Goal: Task Accomplishment & Management: Complete application form

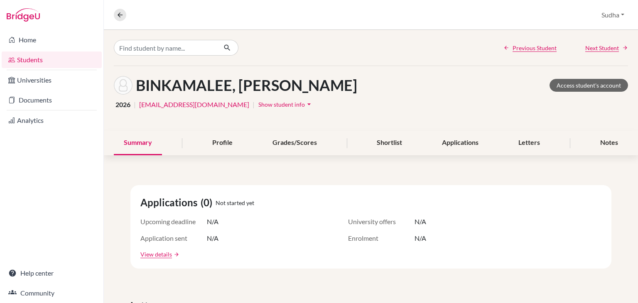
click at [28, 59] on link "Students" at bounding box center [52, 59] width 100 height 17
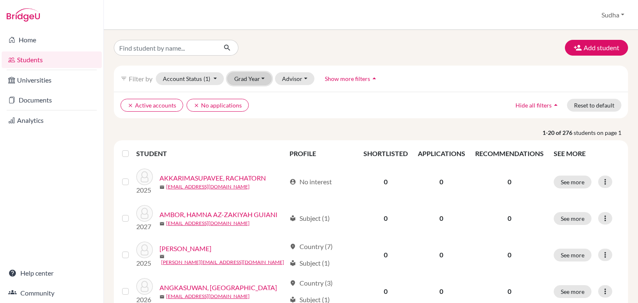
click at [262, 77] on button "Grad Year" at bounding box center [249, 78] width 45 height 13
click at [261, 125] on div "2026" at bounding box center [251, 123] width 29 height 10
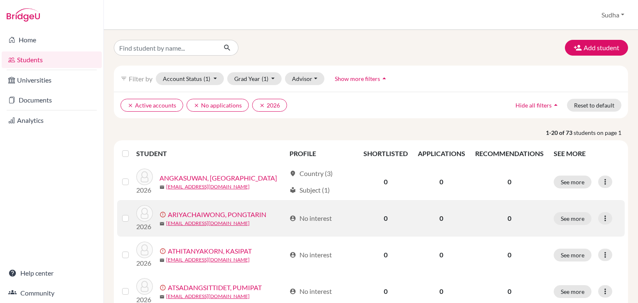
scroll to position [42, 0]
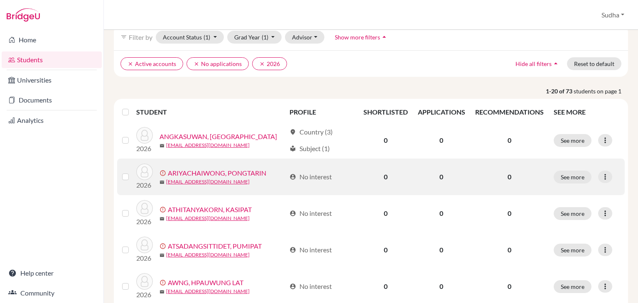
click at [132, 208] on label at bounding box center [132, 208] width 0 height 0
click at [0, 0] on input "checkbox" at bounding box center [0, 0] width 0 height 0
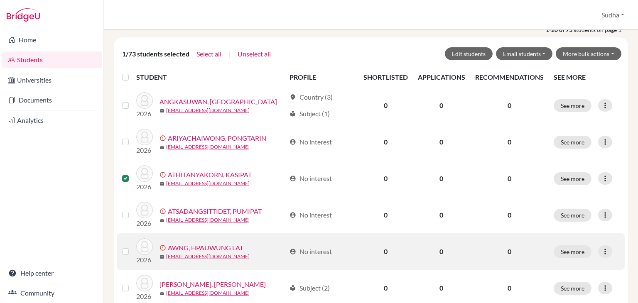
scroll to position [125, 0]
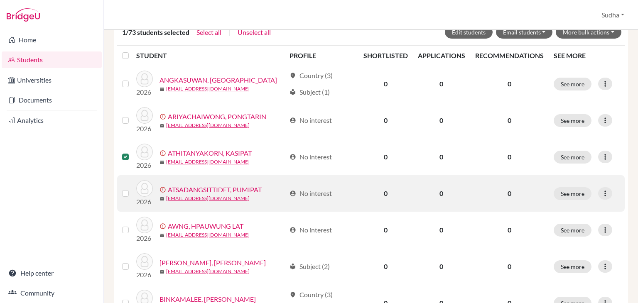
click at [132, 188] on label at bounding box center [132, 188] width 0 height 0
click at [0, 0] on input "checkbox" at bounding box center [0, 0] width 0 height 0
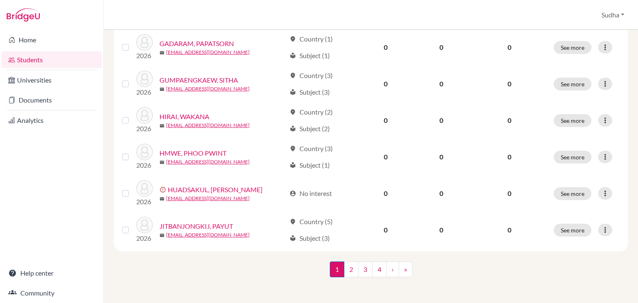
scroll to position [673, 0]
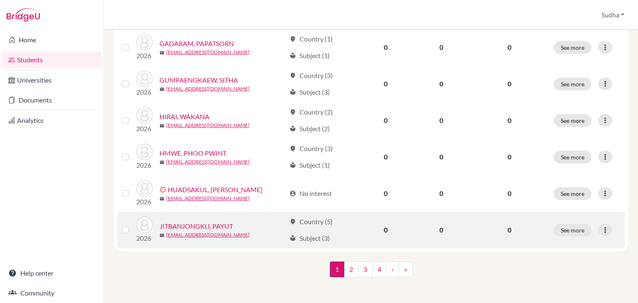
click at [196, 227] on link "JITBANJONGKIJ, PAYUT" at bounding box center [195, 226] width 73 height 10
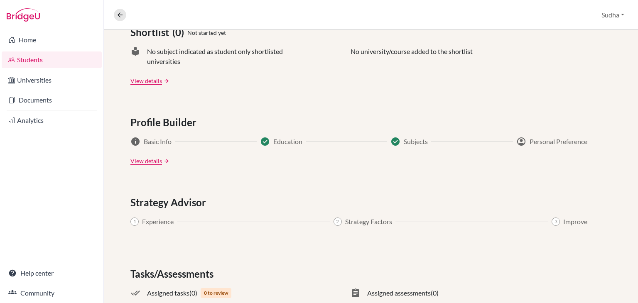
scroll to position [427, 0]
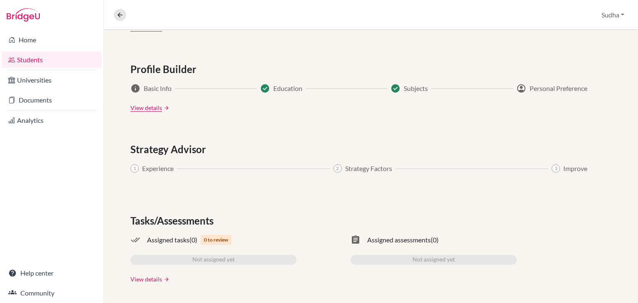
click at [147, 278] on link "View details" at bounding box center [146, 279] width 32 height 9
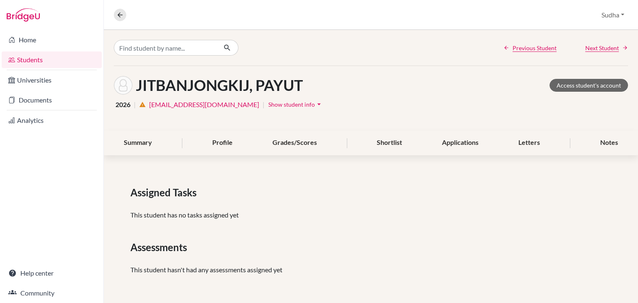
click at [315, 104] on icon "arrow_drop_down" at bounding box center [319, 104] width 8 height 8
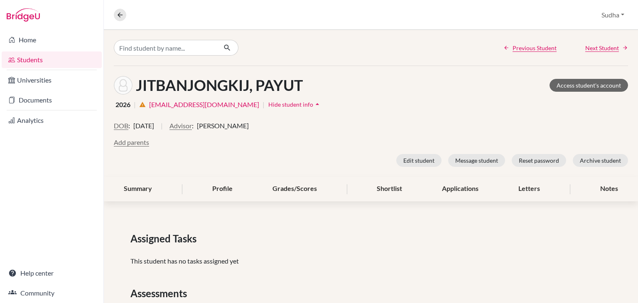
click at [30, 58] on link "Students" at bounding box center [52, 59] width 100 height 17
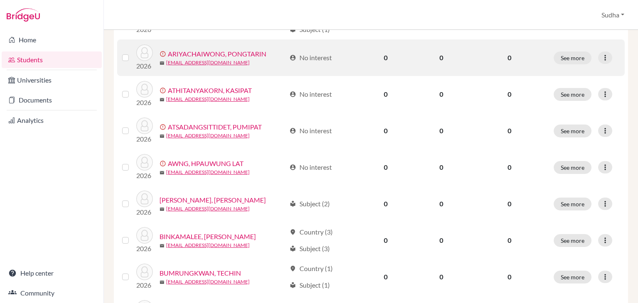
scroll to position [166, 0]
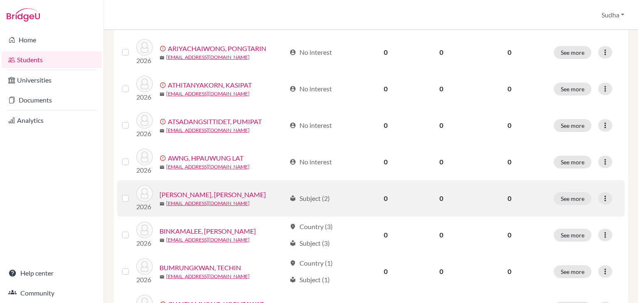
click at [248, 193] on link "BATIAO, HANNAH BEATRICE BATERINA" at bounding box center [212, 195] width 106 height 10
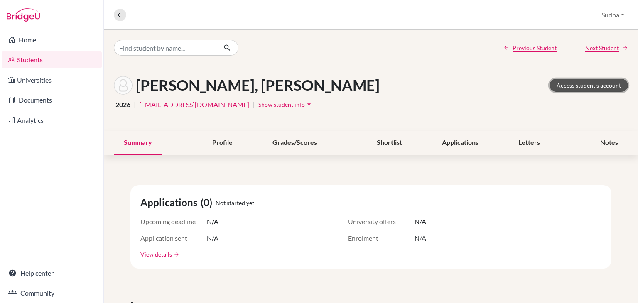
click at [580, 83] on link "Access student's account" at bounding box center [588, 85] width 78 height 13
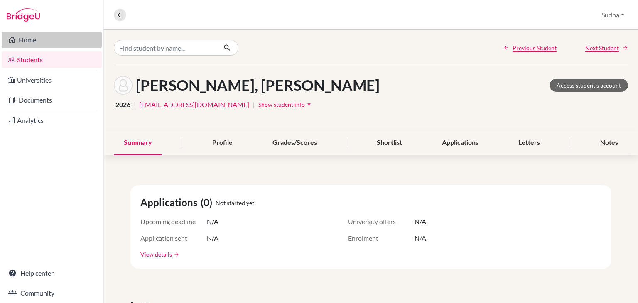
click at [25, 40] on link "Home" at bounding box center [52, 40] width 100 height 17
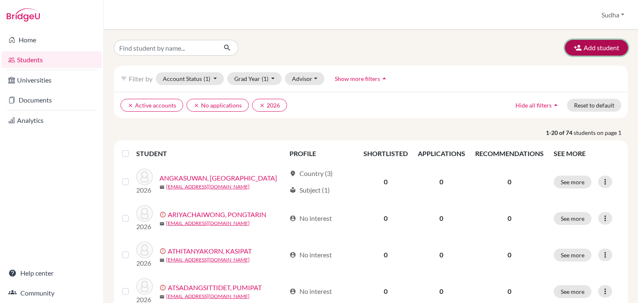
click at [587, 47] on button "Add student" at bounding box center [596, 48] width 63 height 16
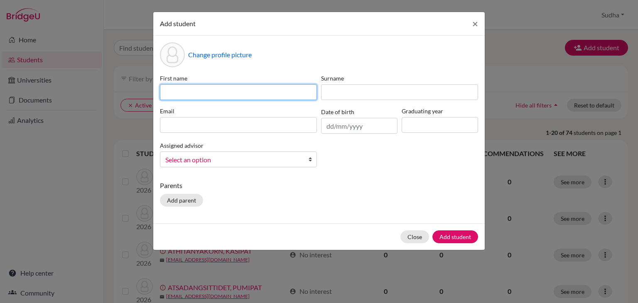
click at [182, 90] on input at bounding box center [238, 92] width 157 height 16
type input "Naphon"
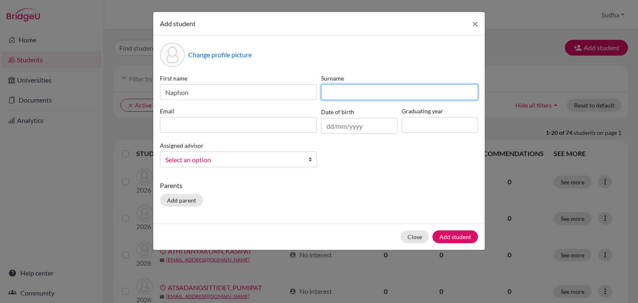
click at [340, 93] on input at bounding box center [399, 92] width 157 height 16
paste input "PRAIRUMPHUENG"
type input "PRAIRUMPHUENG"
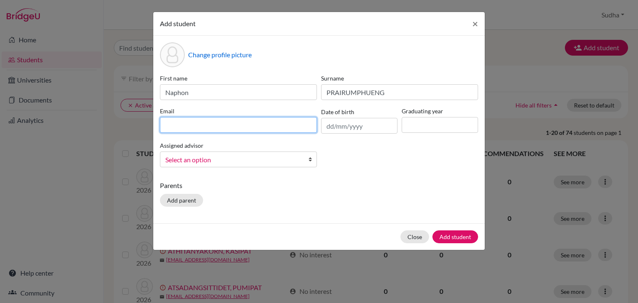
drag, startPoint x: 190, startPoint y: 125, endPoint x: 196, endPoint y: 129, distance: 7.5
click at [189, 125] on input at bounding box center [238, 125] width 157 height 16
type input "bamk03402@rais.ac.th"
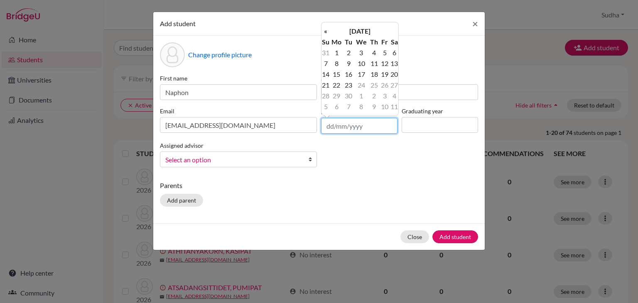
click at [375, 127] on input "text" at bounding box center [359, 126] width 76 height 16
click at [363, 31] on th "September 2025" at bounding box center [360, 31] width 60 height 11
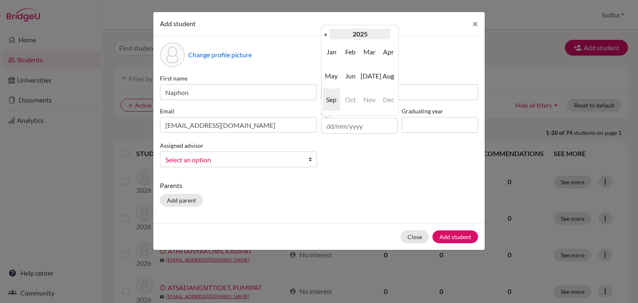
click at [359, 34] on th "2025" at bounding box center [360, 34] width 60 height 11
click at [361, 35] on th "2020-2029" at bounding box center [360, 34] width 60 height 11
click at [327, 34] on th "«" at bounding box center [325, 34] width 8 height 11
click at [325, 34] on th "«" at bounding box center [325, 34] width 8 height 11
click at [396, 34] on th "»" at bounding box center [394, 34] width 8 height 11
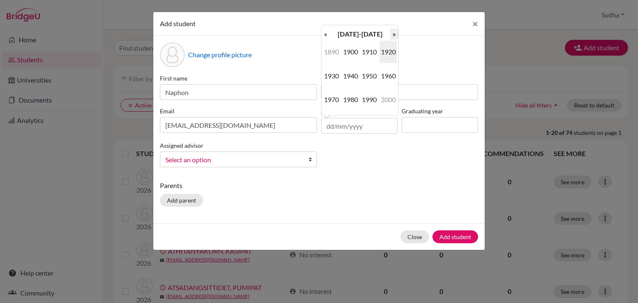
click at [395, 34] on th "»" at bounding box center [394, 34] width 8 height 11
click at [325, 36] on th "«" at bounding box center [325, 34] width 8 height 11
click at [394, 34] on th "»" at bounding box center [394, 34] width 8 height 11
click at [368, 53] on span "2010" at bounding box center [368, 52] width 17 height 22
click at [325, 34] on th "«" at bounding box center [325, 34] width 8 height 11
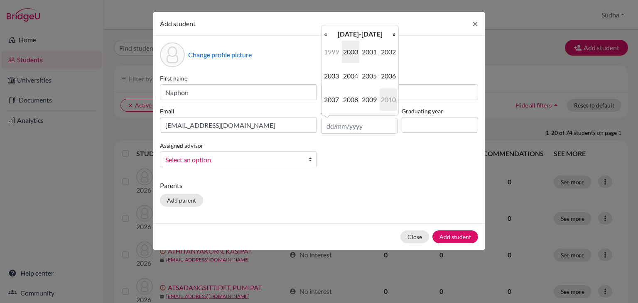
click at [391, 102] on span "2010" at bounding box center [387, 99] width 17 height 22
click at [325, 36] on th "«" at bounding box center [325, 34] width 8 height 11
click at [361, 35] on th "2009" at bounding box center [360, 34] width 60 height 11
click at [330, 100] on span "2007" at bounding box center [331, 99] width 17 height 22
click at [334, 103] on span "Sep" at bounding box center [331, 99] width 17 height 22
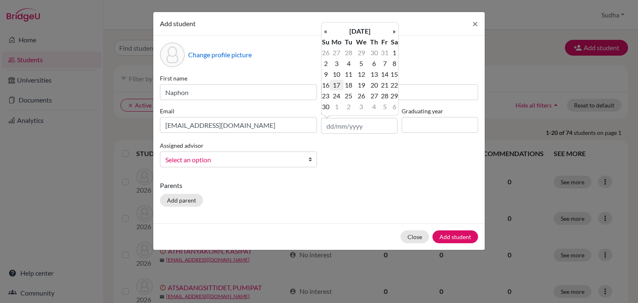
click at [335, 87] on td "17" at bounding box center [337, 85] width 14 height 11
type input "17/09/2007"
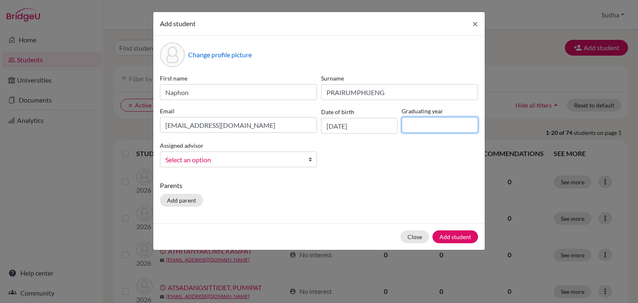
drag, startPoint x: 422, startPoint y: 124, endPoint x: 445, endPoint y: 161, distance: 43.4
click at [422, 125] on input at bounding box center [439, 125] width 76 height 16
type input "2026"
click at [310, 161] on b at bounding box center [312, 159] width 8 height 15
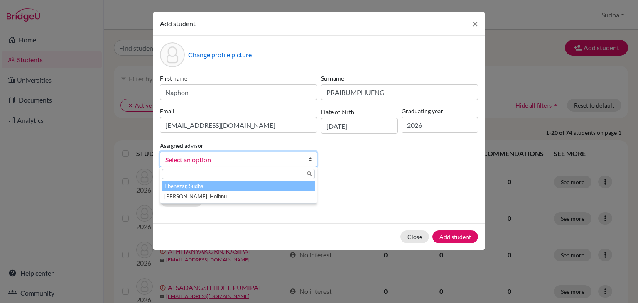
click at [260, 189] on li "Ebenezar, Sudha" at bounding box center [238, 186] width 153 height 10
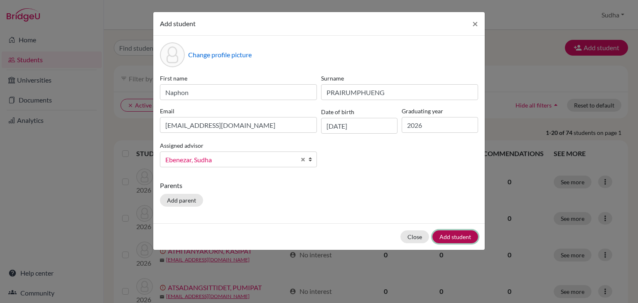
click at [457, 237] on button "Add student" at bounding box center [455, 236] width 46 height 13
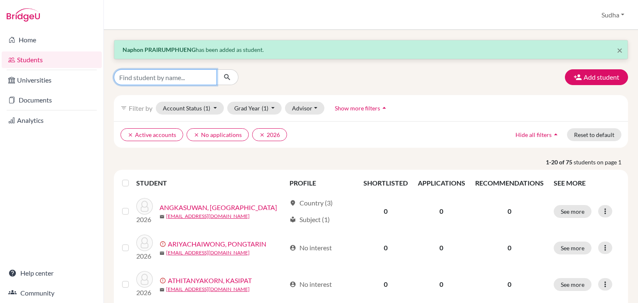
click at [163, 81] on input "Find student by name..." at bounding box center [165, 77] width 103 height 16
type input "Naphon"
click button "submit" at bounding box center [227, 77] width 22 height 16
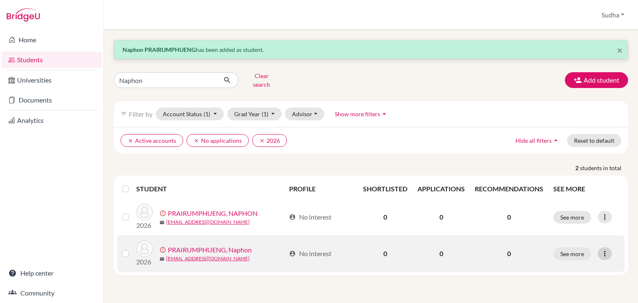
click at [604, 249] on icon at bounding box center [604, 253] width 8 height 8
click at [567, 219] on button "Send Message" at bounding box center [567, 223] width 75 height 13
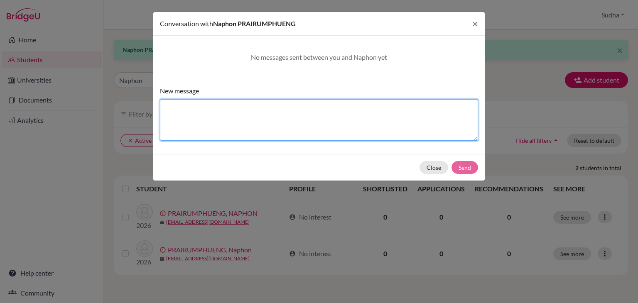
click at [211, 123] on textarea "New message" at bounding box center [319, 120] width 318 height 42
type textarea "Hi Bank, can you open an account with Bridge U"
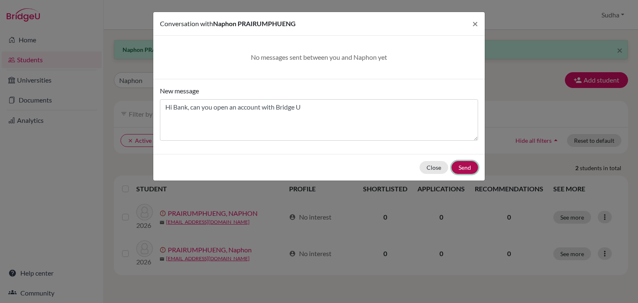
click at [470, 167] on button "Send" at bounding box center [464, 167] width 27 height 13
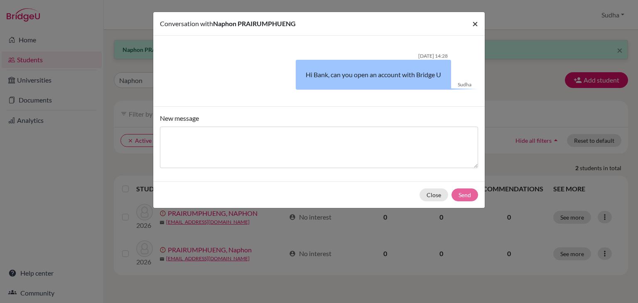
click at [474, 23] on span "×" at bounding box center [475, 23] width 6 height 12
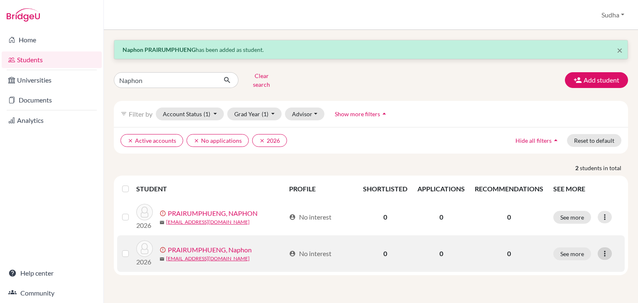
click at [603, 249] on icon at bounding box center [604, 253] width 8 height 8
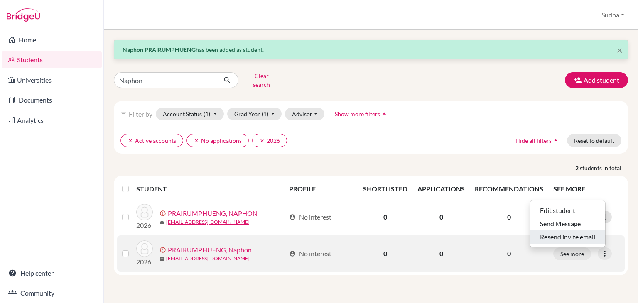
click at [569, 232] on button "Resend invite email" at bounding box center [567, 236] width 75 height 13
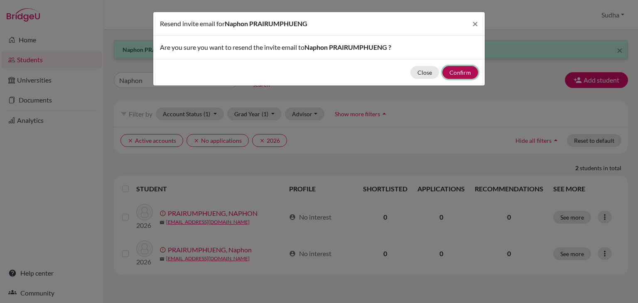
click at [462, 73] on button "Confirm" at bounding box center [460, 72] width 36 height 13
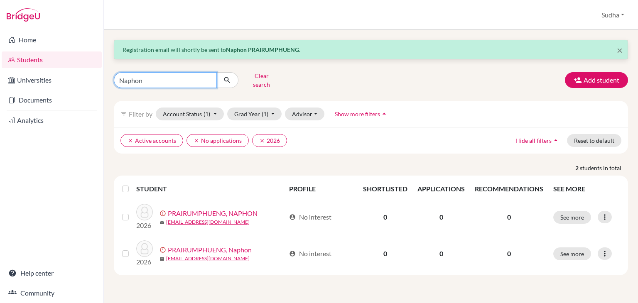
click at [165, 76] on input "Naphon" at bounding box center [165, 80] width 103 height 16
drag, startPoint x: 175, startPoint y: 75, endPoint x: 107, endPoint y: 71, distance: 68.2
click at [108, 71] on div "Naphon Clear search" at bounding box center [196, 80] width 176 height 22
type input "tong"
click button "submit" at bounding box center [227, 80] width 22 height 16
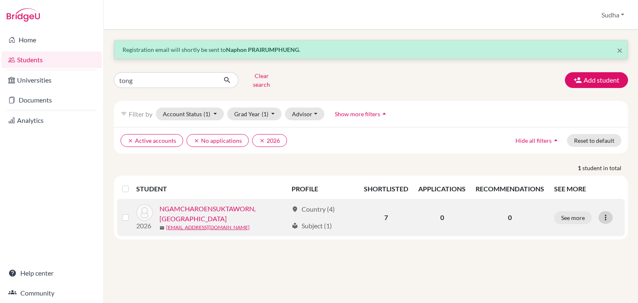
click at [605, 213] on icon at bounding box center [605, 217] width 8 height 8
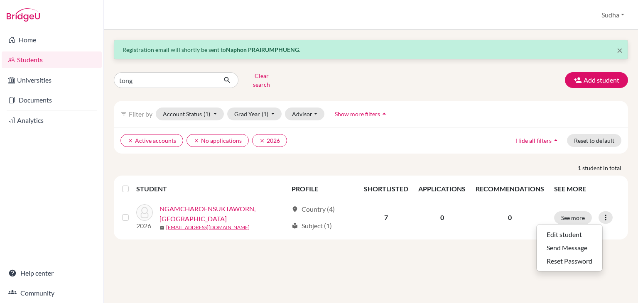
drag, startPoint x: 358, startPoint y: 254, endPoint x: 365, endPoint y: 254, distance: 7.1
click at [360, 254] on div "× Registration email will shortly be sent to Naphon PRAIRUMPHUENG . tong Clear …" at bounding box center [371, 166] width 534 height 273
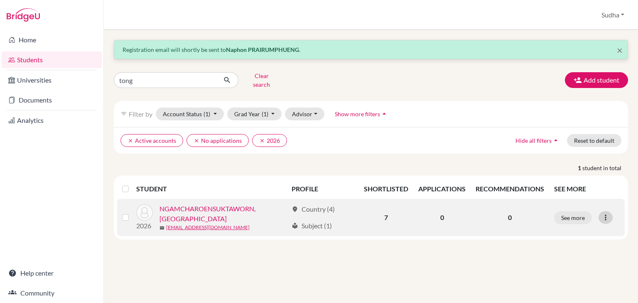
click at [604, 213] on icon at bounding box center [605, 217] width 8 height 8
click at [557, 228] on button "Edit student" at bounding box center [569, 234] width 66 height 13
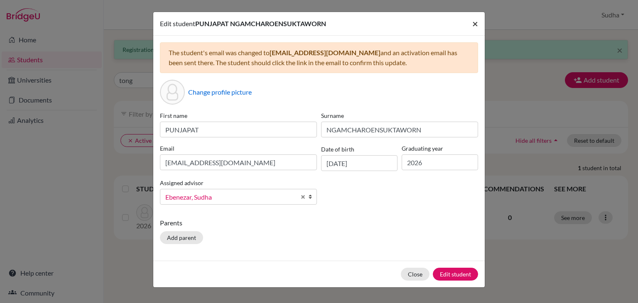
drag, startPoint x: 475, startPoint y: 22, endPoint x: 601, endPoint y: 131, distance: 166.9
click at [475, 22] on span "×" at bounding box center [475, 23] width 6 height 12
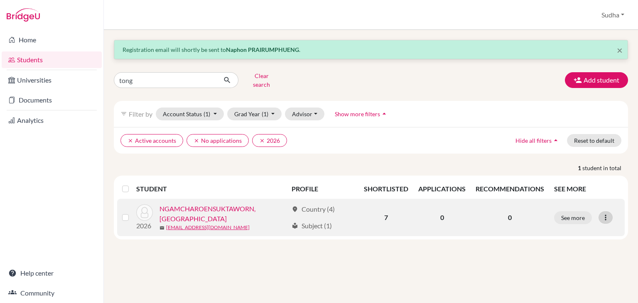
click at [606, 213] on icon at bounding box center [605, 217] width 8 height 8
click at [585, 241] on button "Send Message" at bounding box center [569, 247] width 66 height 13
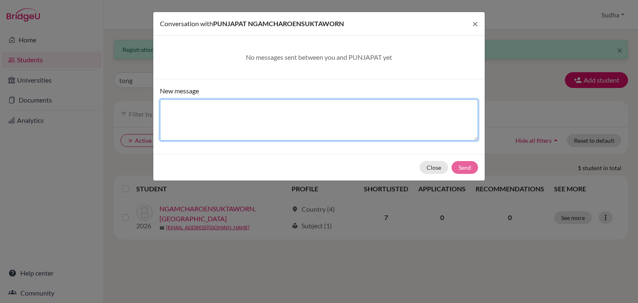
click at [205, 117] on textarea "New message" at bounding box center [319, 120] width 318 height 42
type textarea "Hi Tong..can you access this now"
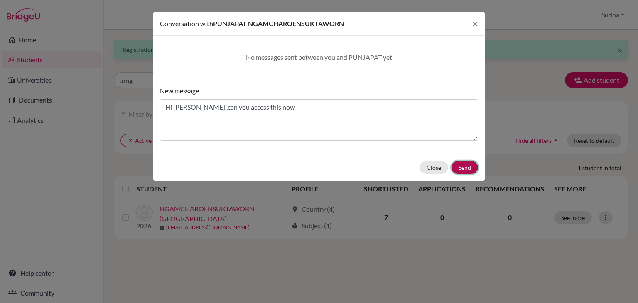
drag, startPoint x: 463, startPoint y: 169, endPoint x: 461, endPoint y: 181, distance: 12.2
click at [463, 169] on button "Send" at bounding box center [464, 167] width 27 height 13
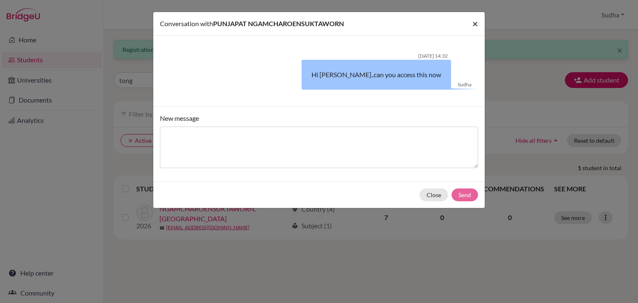
click at [481, 20] on button "×" at bounding box center [474, 23] width 19 height 23
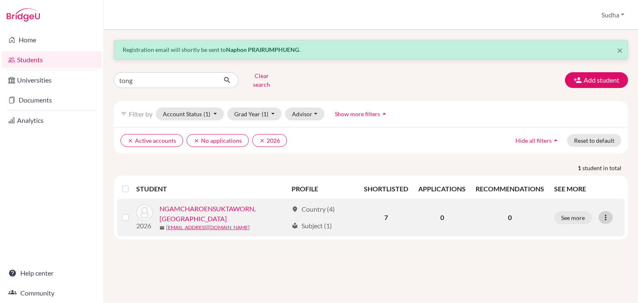
click at [606, 213] on icon at bounding box center [605, 217] width 8 height 8
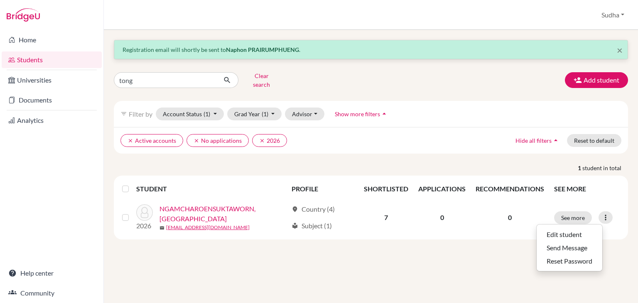
click at [440, 271] on div "× Registration email will shortly be sent to Naphon PRAIRUMPHUENG . tong Clear …" at bounding box center [371, 166] width 534 height 273
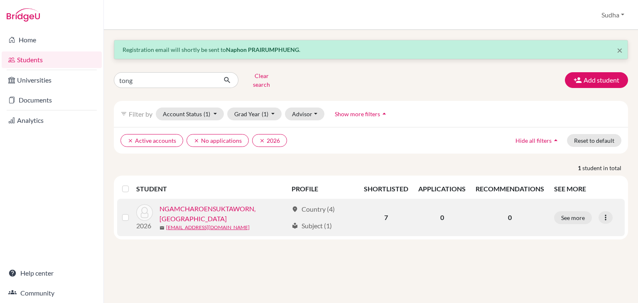
click at [174, 210] on link "NGAMCHAROENSUKTAWORN, [GEOGRAPHIC_DATA]" at bounding box center [223, 214] width 128 height 20
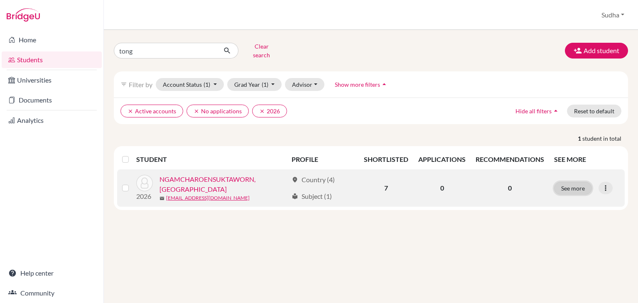
drag, startPoint x: 572, startPoint y: 179, endPoint x: 592, endPoint y: 199, distance: 28.2
click at [572, 182] on button "See more" at bounding box center [573, 188] width 38 height 13
click at [605, 184] on icon at bounding box center [605, 188] width 8 height 8
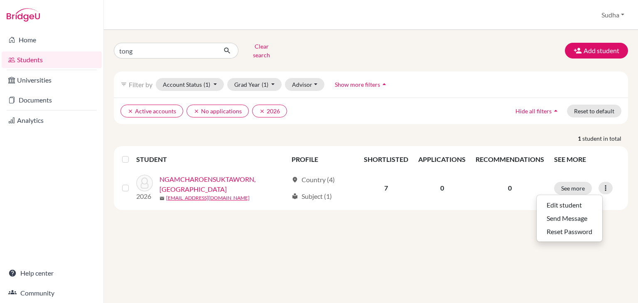
click at [432, 242] on div "tong Clear search Add student filter_list Filter by Account Status (1) Active a…" at bounding box center [371, 166] width 534 height 273
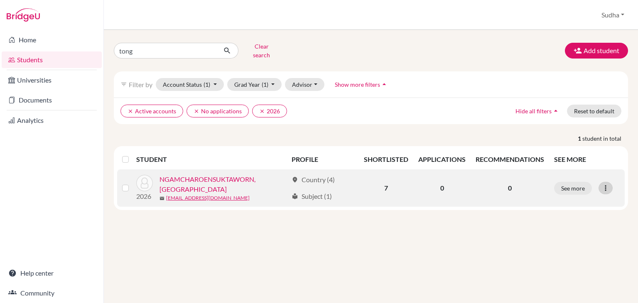
click at [605, 184] on icon at bounding box center [605, 188] width 8 height 8
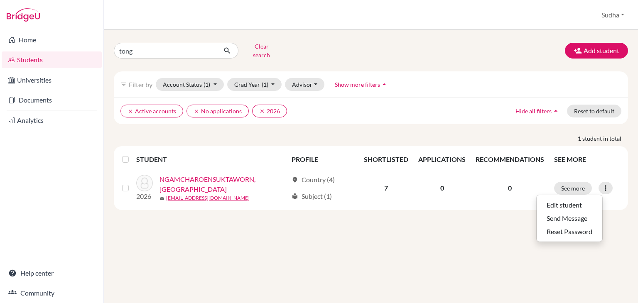
click at [440, 251] on div "tong Clear search Add student filter_list Filter by Account Status (1) Active a…" at bounding box center [371, 166] width 534 height 273
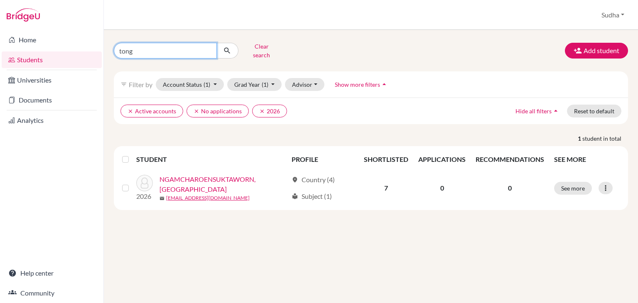
drag, startPoint x: 144, startPoint y: 48, endPoint x: 113, endPoint y: 49, distance: 31.6
click at [113, 49] on div "tong Clear search" at bounding box center [196, 51] width 176 height 22
type input "tartar"
click button "submit" at bounding box center [227, 51] width 22 height 16
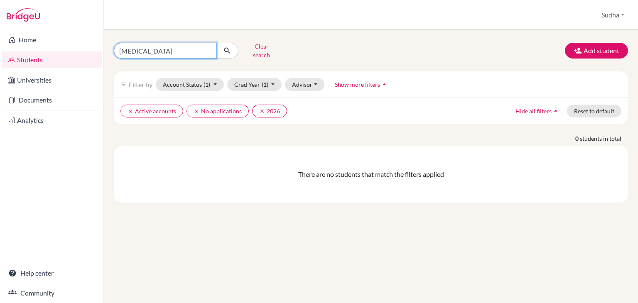
click at [144, 49] on input "tartar" at bounding box center [165, 51] width 103 height 16
type input "tar-tar"
click button "submit" at bounding box center [227, 51] width 22 height 16
drag, startPoint x: 138, startPoint y: 51, endPoint x: 146, endPoint y: 52, distance: 8.3
click at [141, 50] on input "tar-tar" at bounding box center [165, 51] width 103 height 16
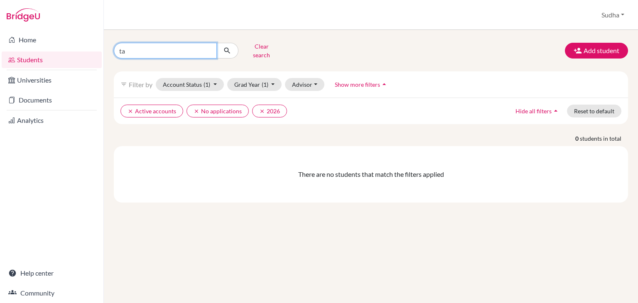
type input "tar"
click button "submit" at bounding box center [227, 51] width 22 height 16
drag, startPoint x: 138, startPoint y: 50, endPoint x: 121, endPoint y: 45, distance: 17.5
click at [116, 43] on input "tar" at bounding box center [165, 51] width 103 height 16
click at [30, 59] on link "Students" at bounding box center [52, 59] width 100 height 17
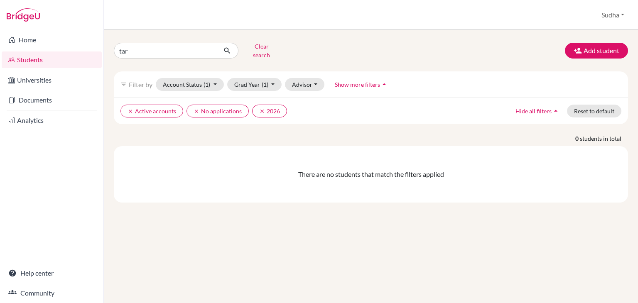
click at [33, 59] on link "Students" at bounding box center [52, 59] width 100 height 17
click at [27, 59] on link "Students" at bounding box center [52, 59] width 100 height 17
drag, startPoint x: 153, startPoint y: 50, endPoint x: 110, endPoint y: 45, distance: 43.1
click at [110, 45] on div "tar Clear search" at bounding box center [196, 51] width 176 height 22
click at [307, 98] on div "clear Active accounts clear No applications clear 2026 Hide all filters arrow_d…" at bounding box center [371, 111] width 514 height 27
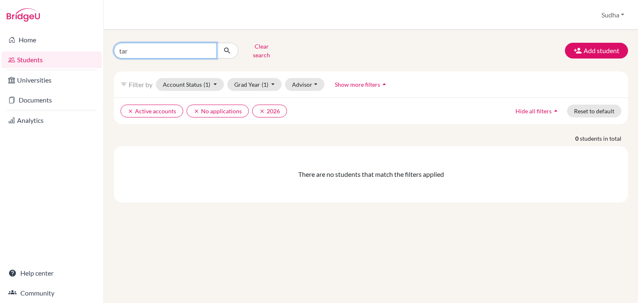
drag, startPoint x: 159, startPoint y: 50, endPoint x: 117, endPoint y: 42, distance: 43.6
click at [117, 43] on input "tar" at bounding box center [165, 51] width 103 height 16
type input "02004"
click button "submit" at bounding box center [227, 51] width 22 height 16
drag, startPoint x: 147, startPoint y: 49, endPoint x: 106, endPoint y: 46, distance: 40.4
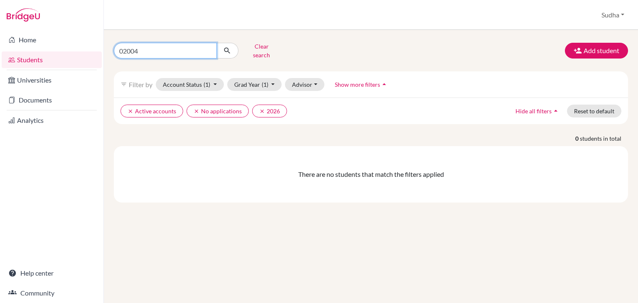
click at [106, 46] on div "02004 Clear search Add student filter_list Filter by Account Status (1) Active …" at bounding box center [371, 166] width 534 height 273
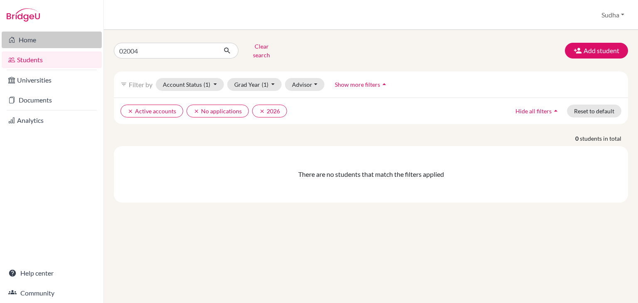
click at [27, 42] on link "Home" at bounding box center [52, 40] width 100 height 17
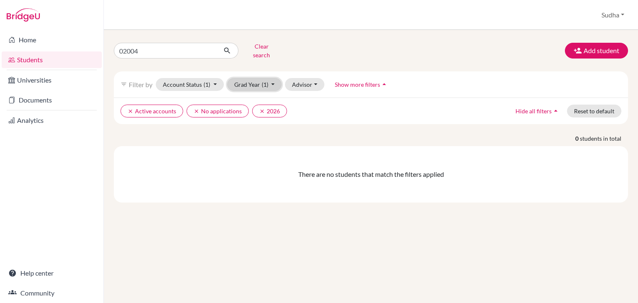
click at [272, 78] on button "Grad Year (1)" at bounding box center [254, 84] width 55 height 13
click at [345, 105] on ul "clear Active accounts clear No applications clear 2026" at bounding box center [308, 111] width 376 height 13
click at [212, 78] on button "Account Status (1)" at bounding box center [190, 84] width 68 height 13
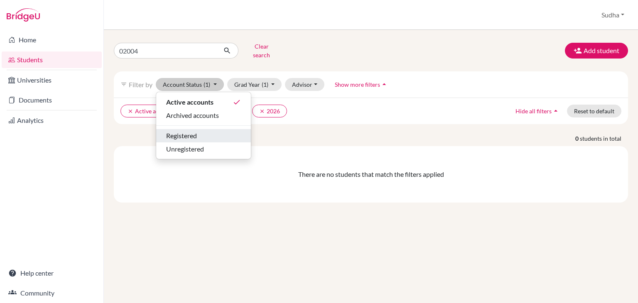
click at [195, 131] on span "Registered" at bounding box center [181, 136] width 31 height 10
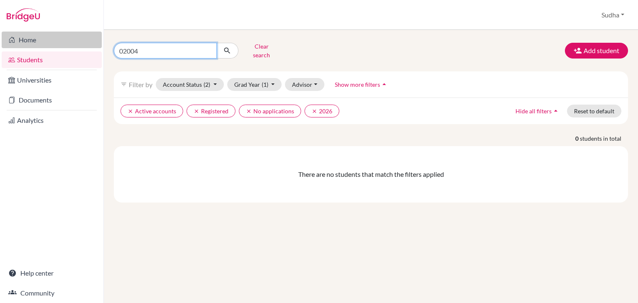
drag, startPoint x: 179, startPoint y: 44, endPoint x: 98, endPoint y: 40, distance: 81.1
click at [98, 40] on div "Home Students Universities Documents Analytics Help center Community Students o…" at bounding box center [319, 151] width 638 height 303
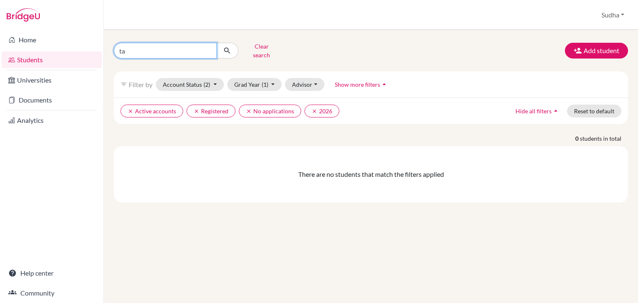
type input "tar"
click button "submit" at bounding box center [227, 51] width 22 height 16
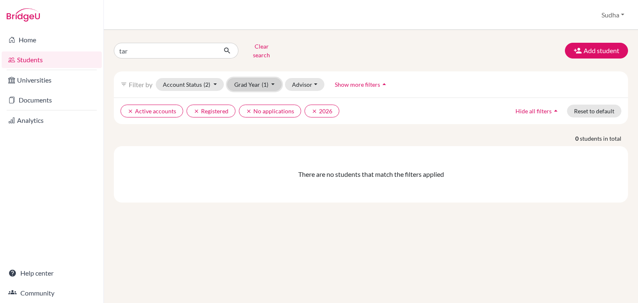
click at [269, 78] on button "Grad Year (1)" at bounding box center [254, 84] width 55 height 13
click at [411, 149] on div "There are no students that match the filters applied" at bounding box center [371, 174] width 514 height 56
click at [256, 46] on button "Clear search" at bounding box center [261, 51] width 46 height 22
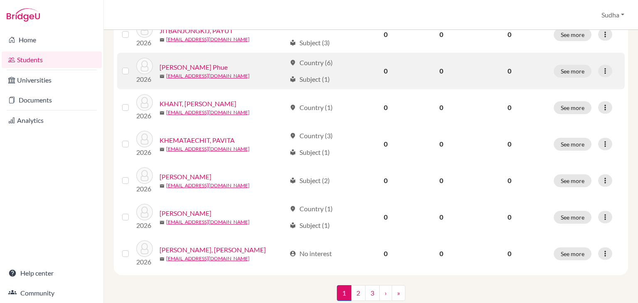
scroll to position [623, 0]
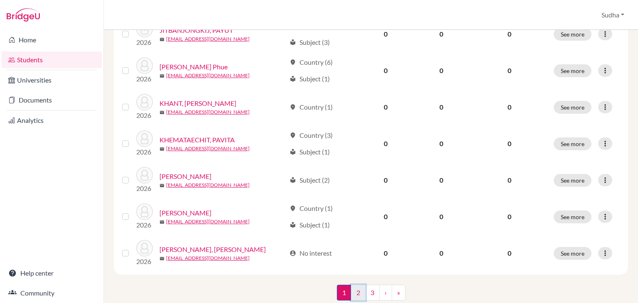
click at [360, 292] on link "2" at bounding box center [358, 293] width 15 height 16
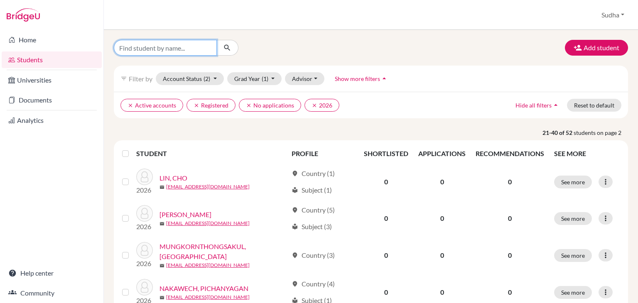
click at [181, 50] on input "Find student by name..." at bounding box center [165, 48] width 103 height 16
paste input "THUNPISIT ITTIPHURITAT"
type input "THUNPISIT ITTIPHURITAT"
click button "submit" at bounding box center [227, 48] width 22 height 16
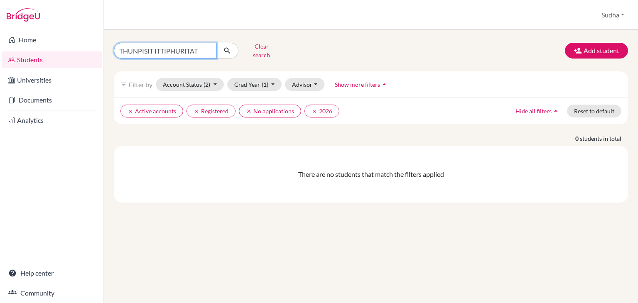
click at [200, 46] on input "THUNPISIT ITTIPHURITAT" at bounding box center [165, 51] width 103 height 16
type input "THUNPISIT"
click at [227, 48] on icon "submit" at bounding box center [227, 50] width 8 height 8
drag, startPoint x: 255, startPoint y: 48, endPoint x: 371, endPoint y: 107, distance: 130.0
click at [256, 48] on button "Clear search" at bounding box center [261, 51] width 46 height 22
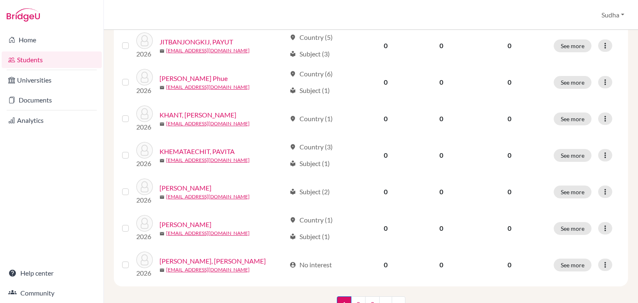
scroll to position [646, 0]
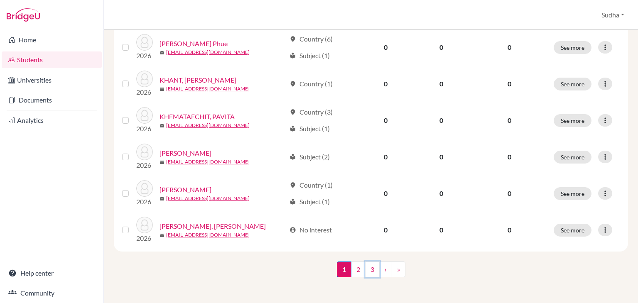
click at [370, 269] on link "3" at bounding box center [372, 270] width 15 height 16
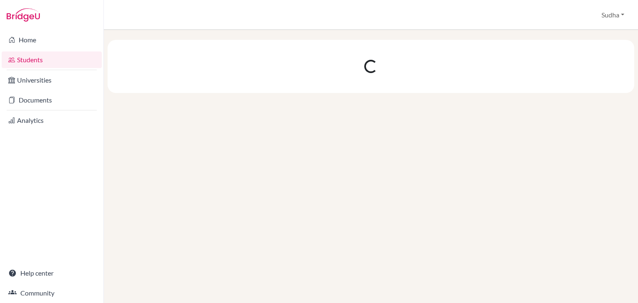
scroll to position [0, 0]
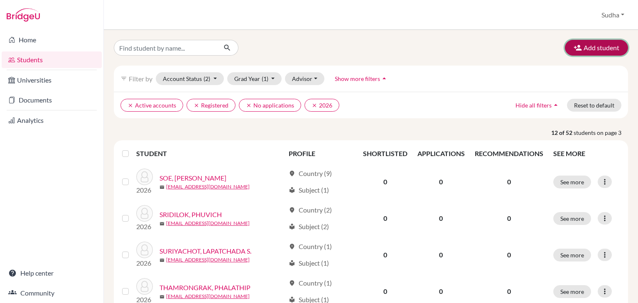
click at [599, 44] on button "Add student" at bounding box center [596, 48] width 63 height 16
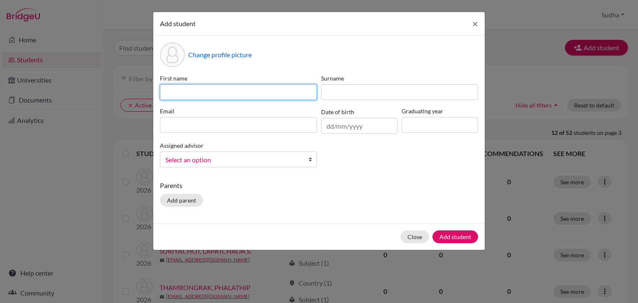
drag, startPoint x: 191, startPoint y: 88, endPoint x: 196, endPoint y: 90, distance: 5.3
click at [191, 88] on input at bounding box center [238, 92] width 157 height 16
paste input "THUNPISIT"
type input "THUNPISIT"
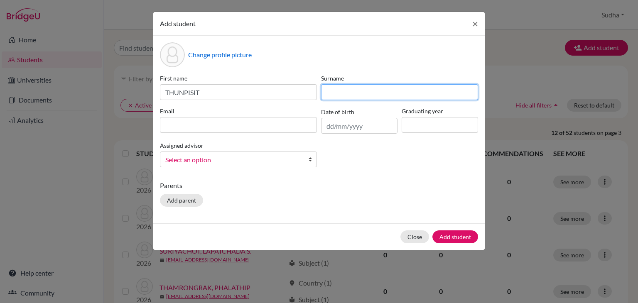
click at [351, 93] on input at bounding box center [399, 92] width 157 height 16
paste input "TTIPHURITAT"
type input "TTIPHURITAT"
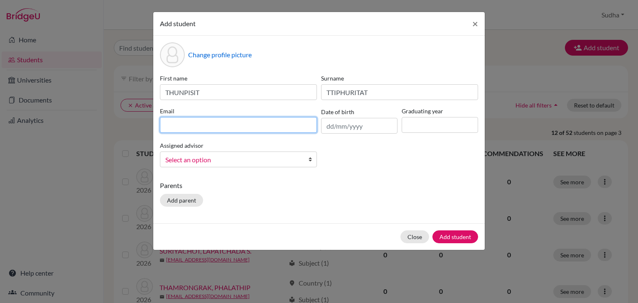
click at [175, 130] on input at bounding box center [238, 125] width 157 height 16
type input "[EMAIL_ADDRESS][DOMAIN_NAME]"
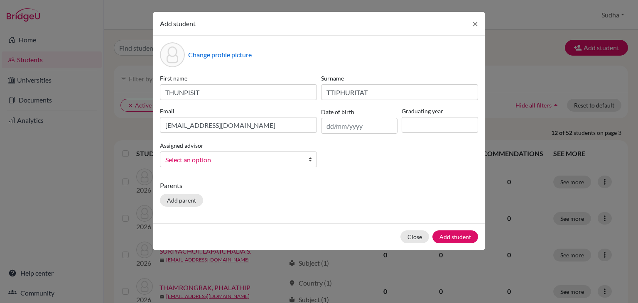
click at [309, 161] on b at bounding box center [312, 159] width 8 height 15
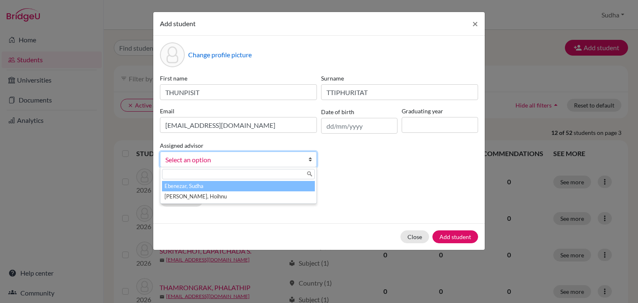
click at [296, 189] on li "Ebenezar, Sudha" at bounding box center [238, 186] width 153 height 10
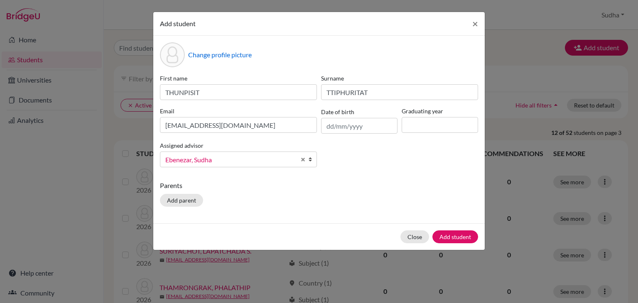
drag, startPoint x: 389, startPoint y: 185, endPoint x: 416, endPoint y: 169, distance: 31.5
click at [391, 185] on p "Parents" at bounding box center [319, 186] width 318 height 10
click at [355, 131] on input "text" at bounding box center [359, 126] width 76 height 16
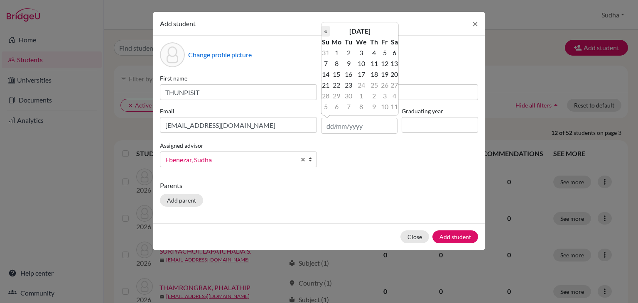
click at [324, 31] on th "«" at bounding box center [325, 31] width 8 height 11
click at [357, 29] on th "[DATE]" at bounding box center [360, 31] width 60 height 11
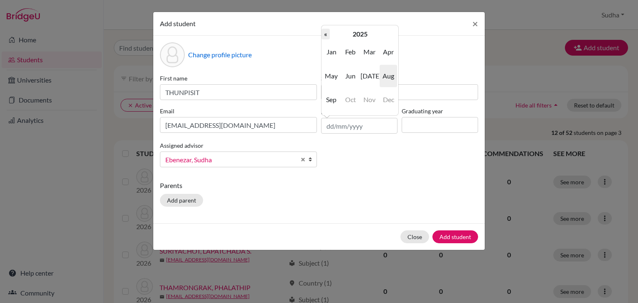
click at [325, 34] on th "«" at bounding box center [325, 34] width 8 height 11
type input "[DATE]"
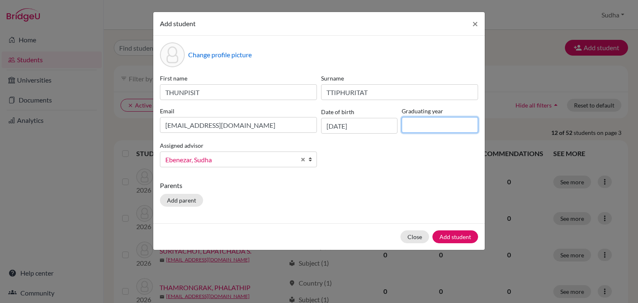
click at [430, 117] on input at bounding box center [439, 125] width 76 height 16
type input "2026"
click at [391, 196] on div "Parents Add parent" at bounding box center [319, 195] width 318 height 29
click at [455, 236] on button "Add student" at bounding box center [455, 236] width 46 height 13
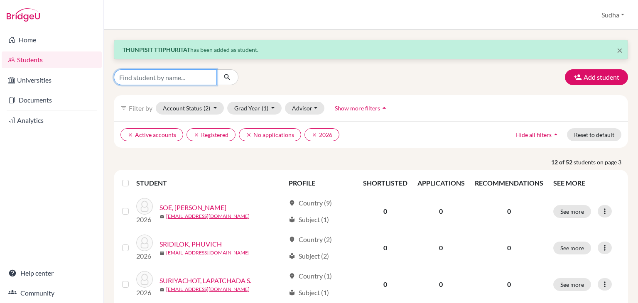
click at [153, 77] on input "Find student by name..." at bounding box center [165, 77] width 103 height 16
click at [394, 83] on div "Add student" at bounding box center [371, 77] width 526 height 16
click at [135, 76] on input "Find student by name..." at bounding box center [165, 77] width 103 height 16
paste input "TTIPHURITAT"
type input "TTIPHURITAT"
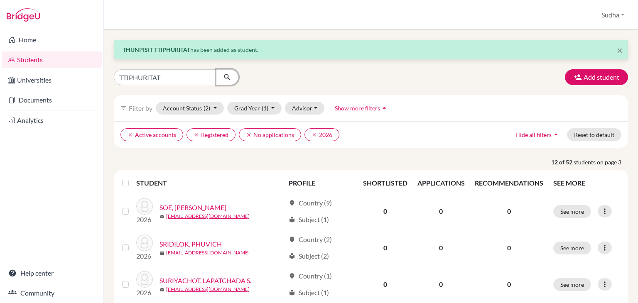
click at [226, 78] on icon "submit" at bounding box center [227, 77] width 8 height 8
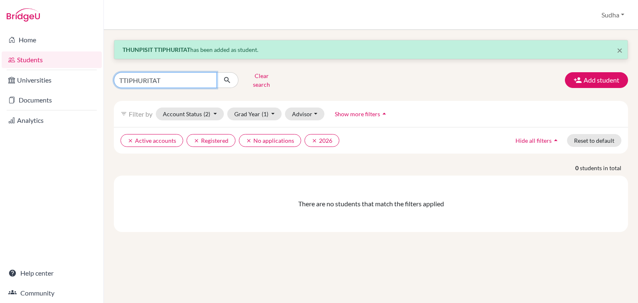
drag, startPoint x: 171, startPoint y: 77, endPoint x: 136, endPoint y: 93, distance: 38.1
click at [112, 77] on div "TTIPHURITAT Clear search" at bounding box center [196, 80] width 176 height 22
type input "tar-tar"
click at [228, 76] on icon "submit" at bounding box center [227, 80] width 8 height 8
click at [262, 75] on button "Clear search" at bounding box center [261, 80] width 46 height 22
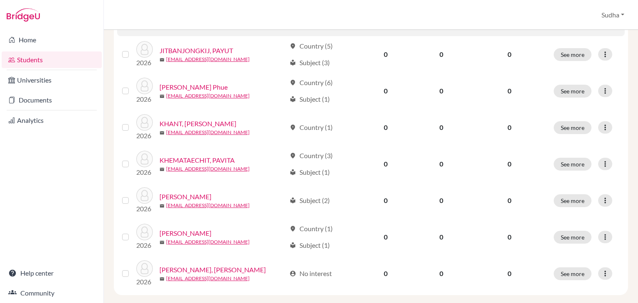
scroll to position [676, 0]
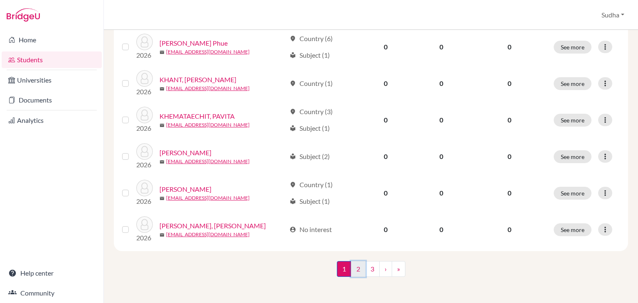
click at [354, 269] on link "2" at bounding box center [358, 269] width 15 height 16
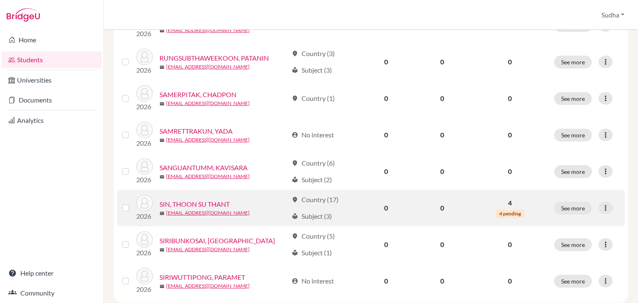
scroll to position [676, 0]
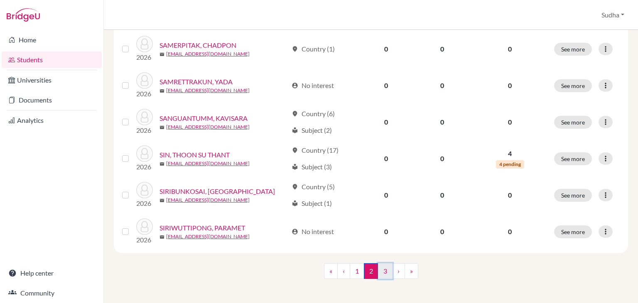
click at [380, 270] on link "3" at bounding box center [385, 271] width 15 height 16
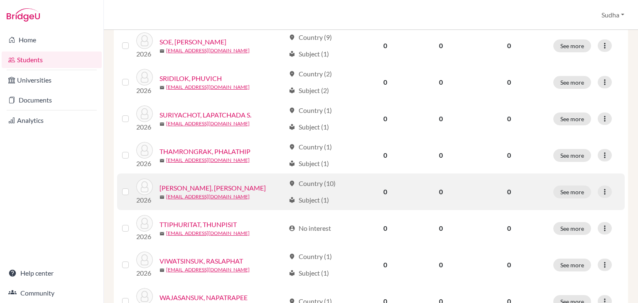
scroll to position [249, 0]
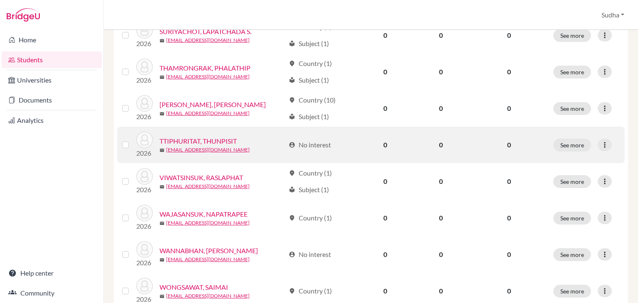
click at [202, 139] on link "TTIPHURITAT, THUNPISIT" at bounding box center [197, 141] width 77 height 10
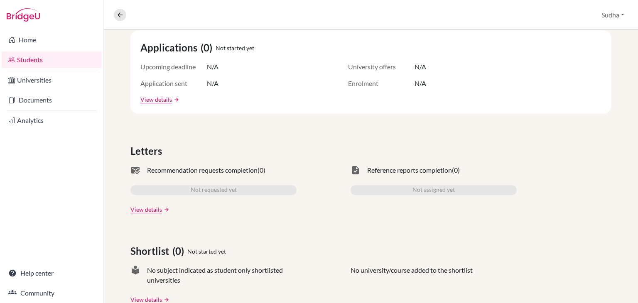
scroll to position [95, 0]
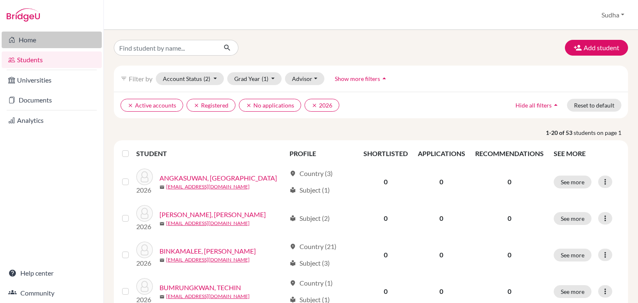
click at [25, 38] on link "Home" at bounding box center [52, 40] width 100 height 17
